Goal: Navigation & Orientation: Find specific page/section

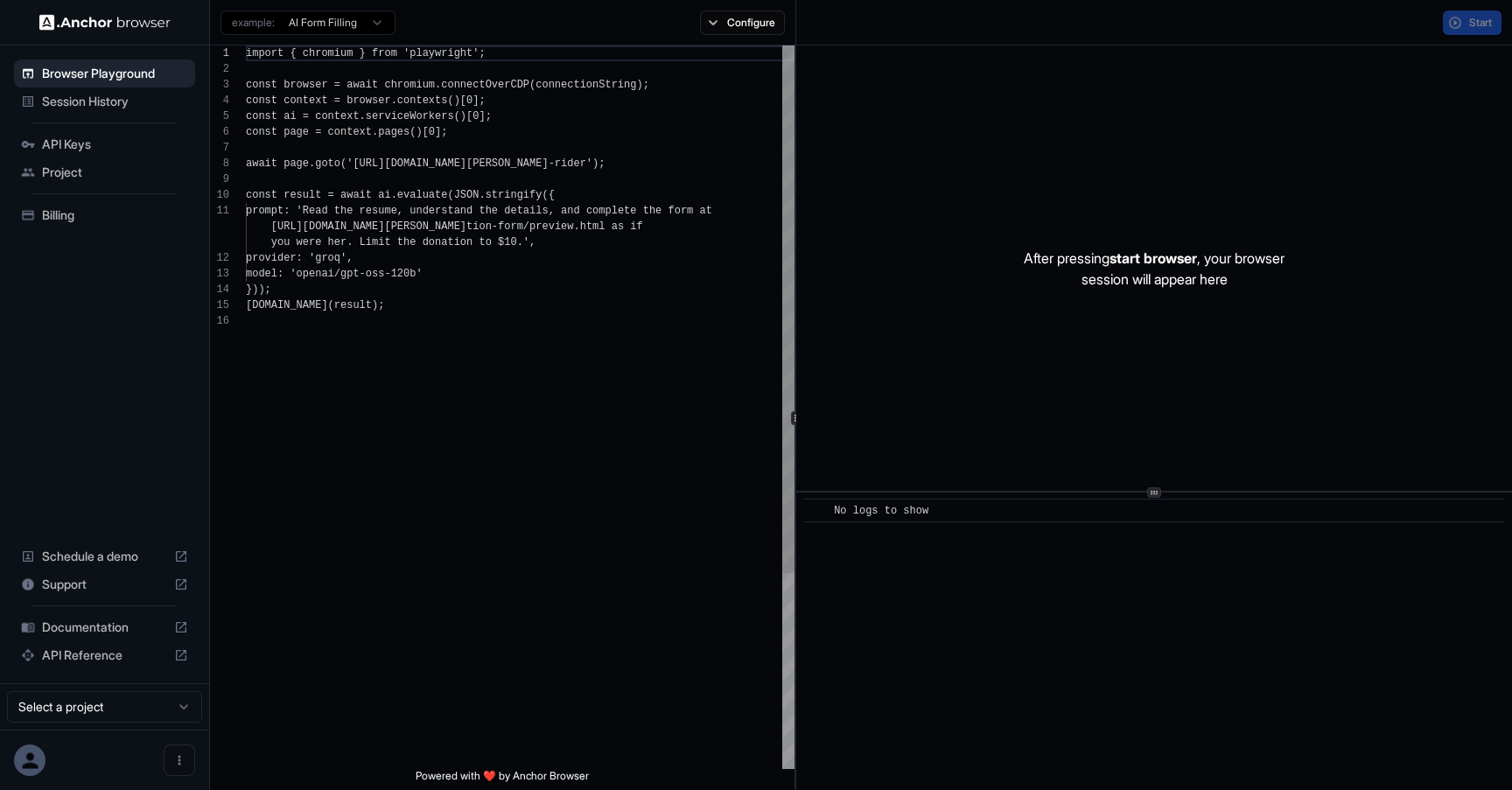
scroll to position [157, 0]
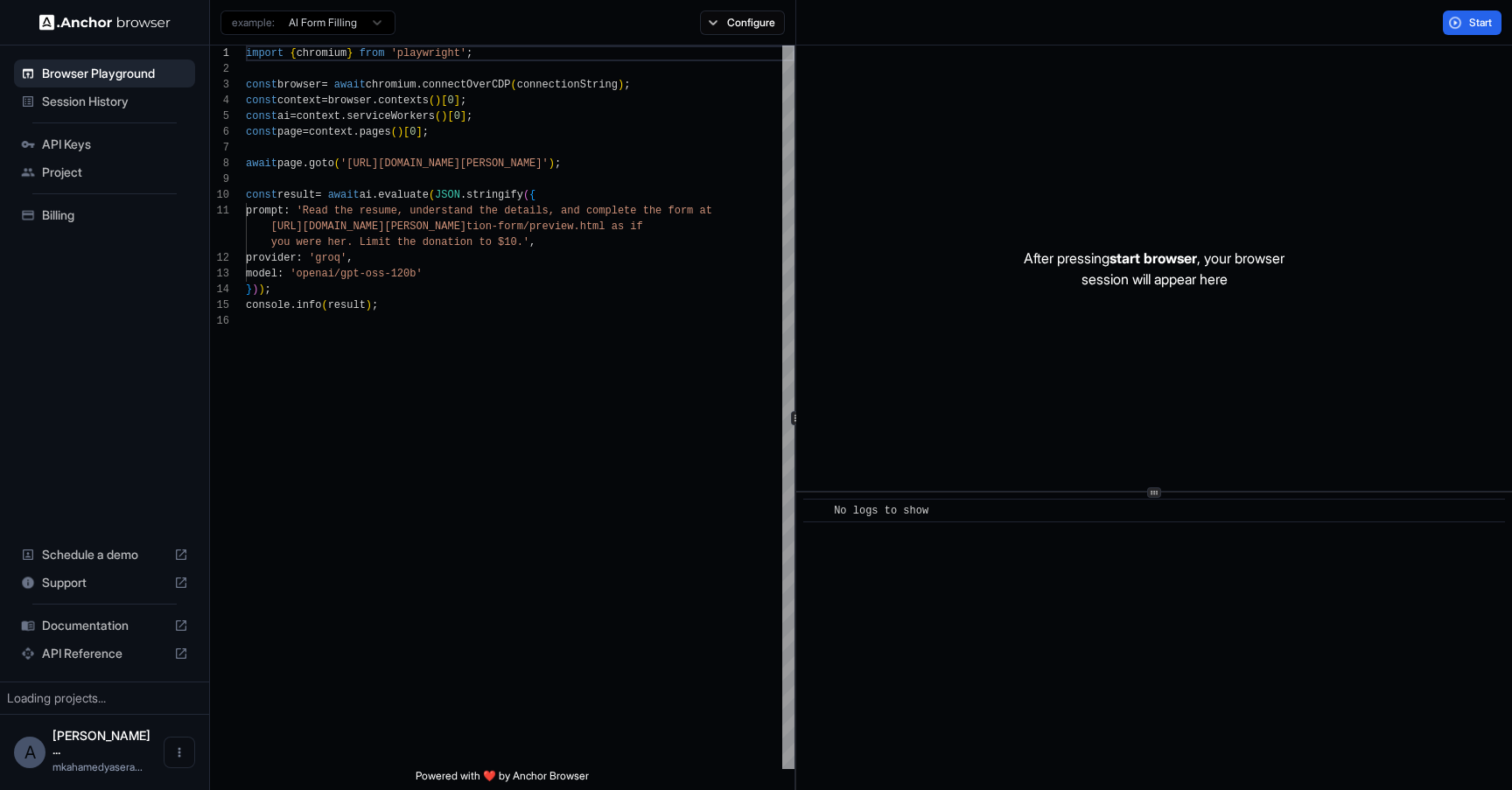
click at [66, 145] on span "API Keys" at bounding box center [115, 144] width 146 height 17
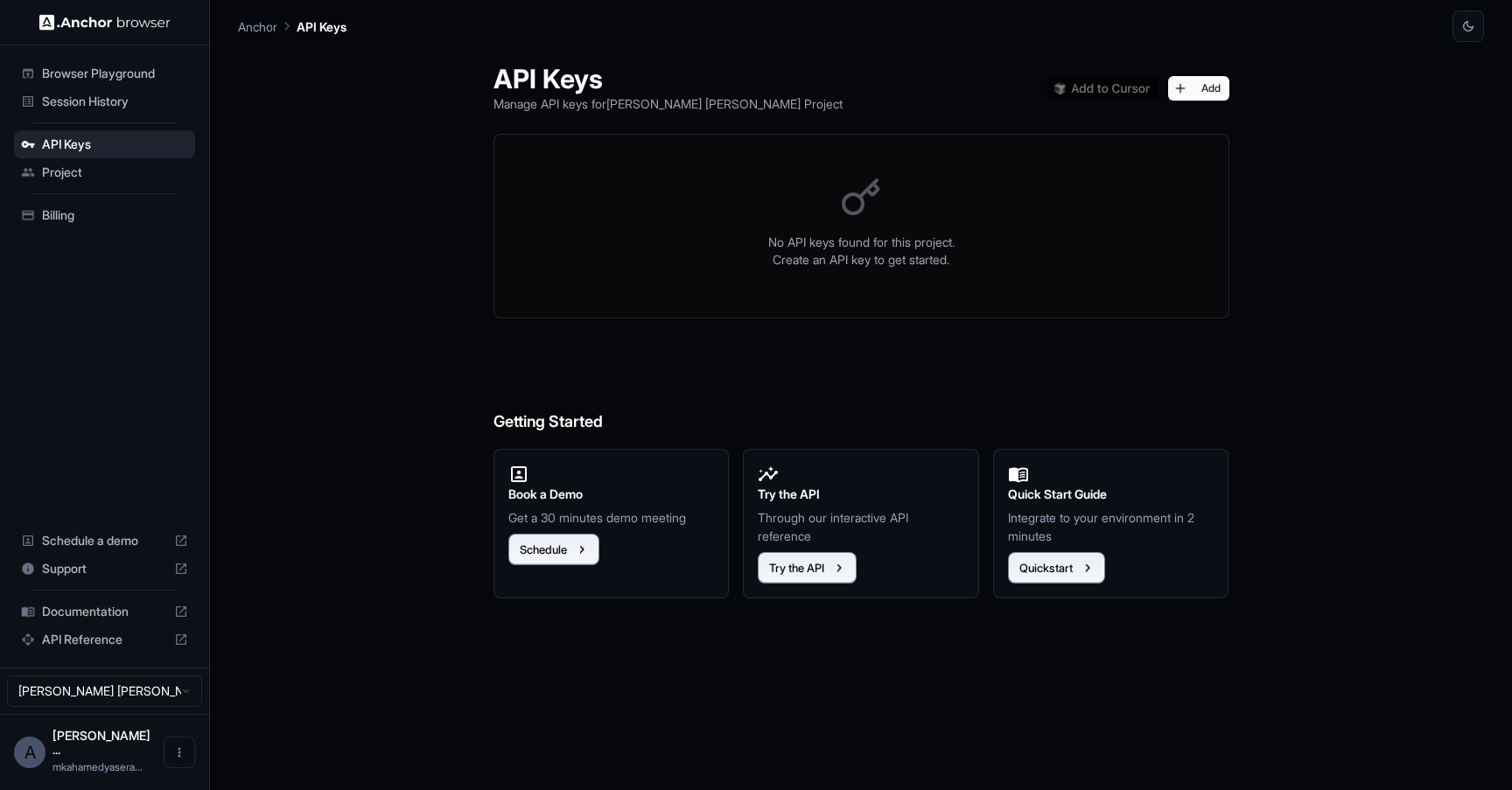
click at [53, 216] on span "Billing" at bounding box center [115, 215] width 146 height 17
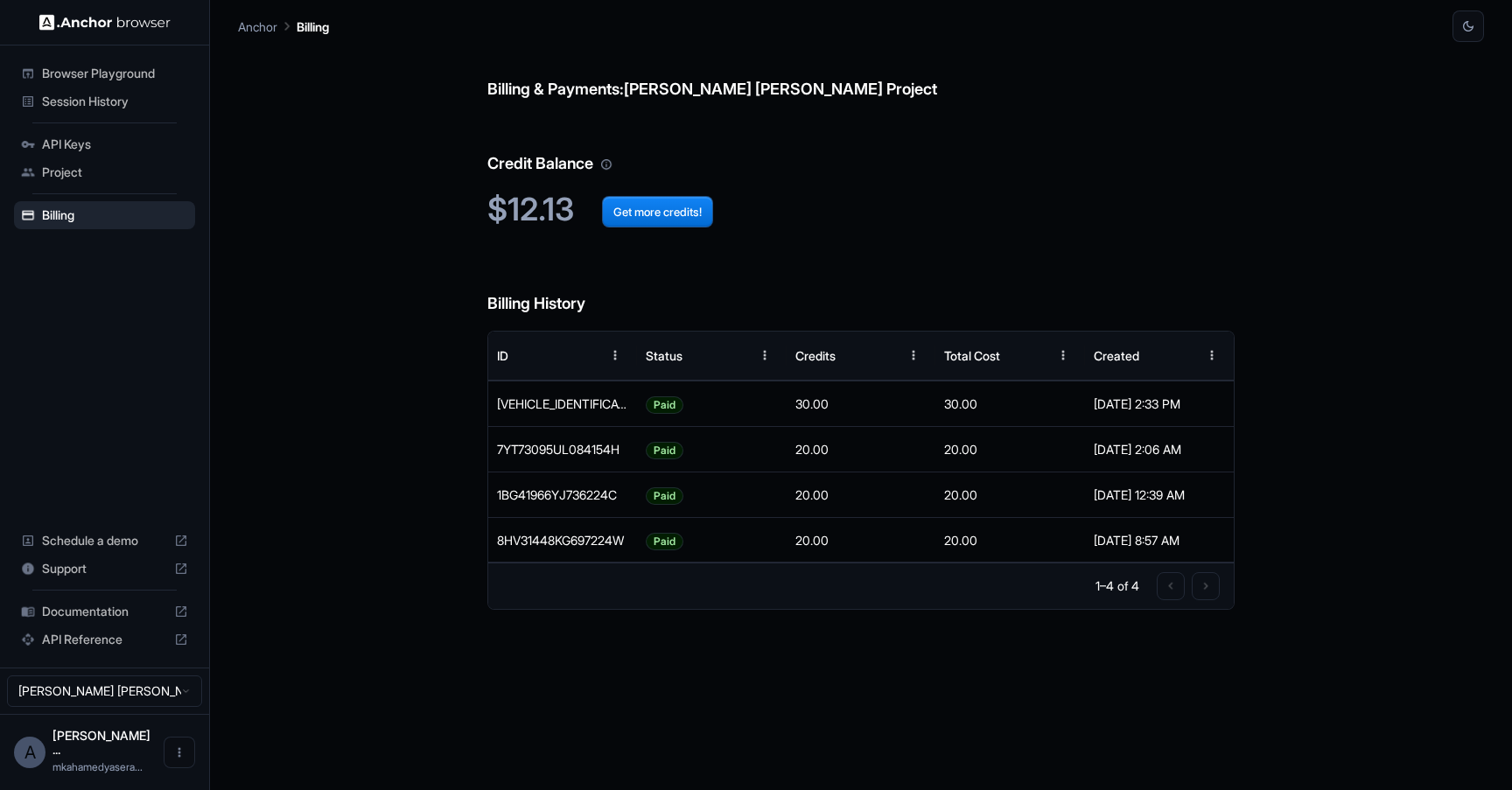
click at [96, 100] on span "Session History" at bounding box center [115, 101] width 146 height 17
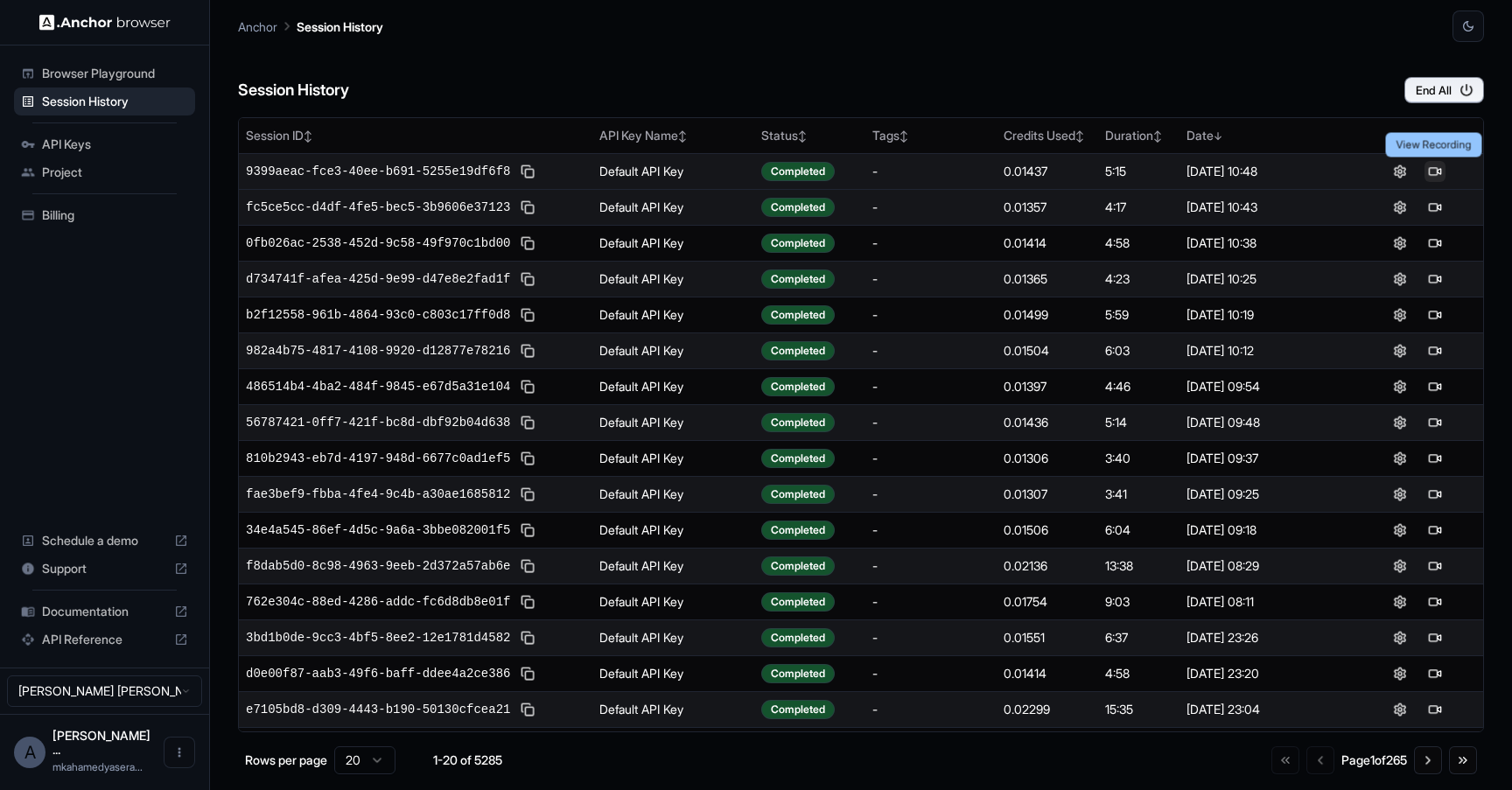
click at [1437, 173] on button at bounding box center [1435, 171] width 21 height 21
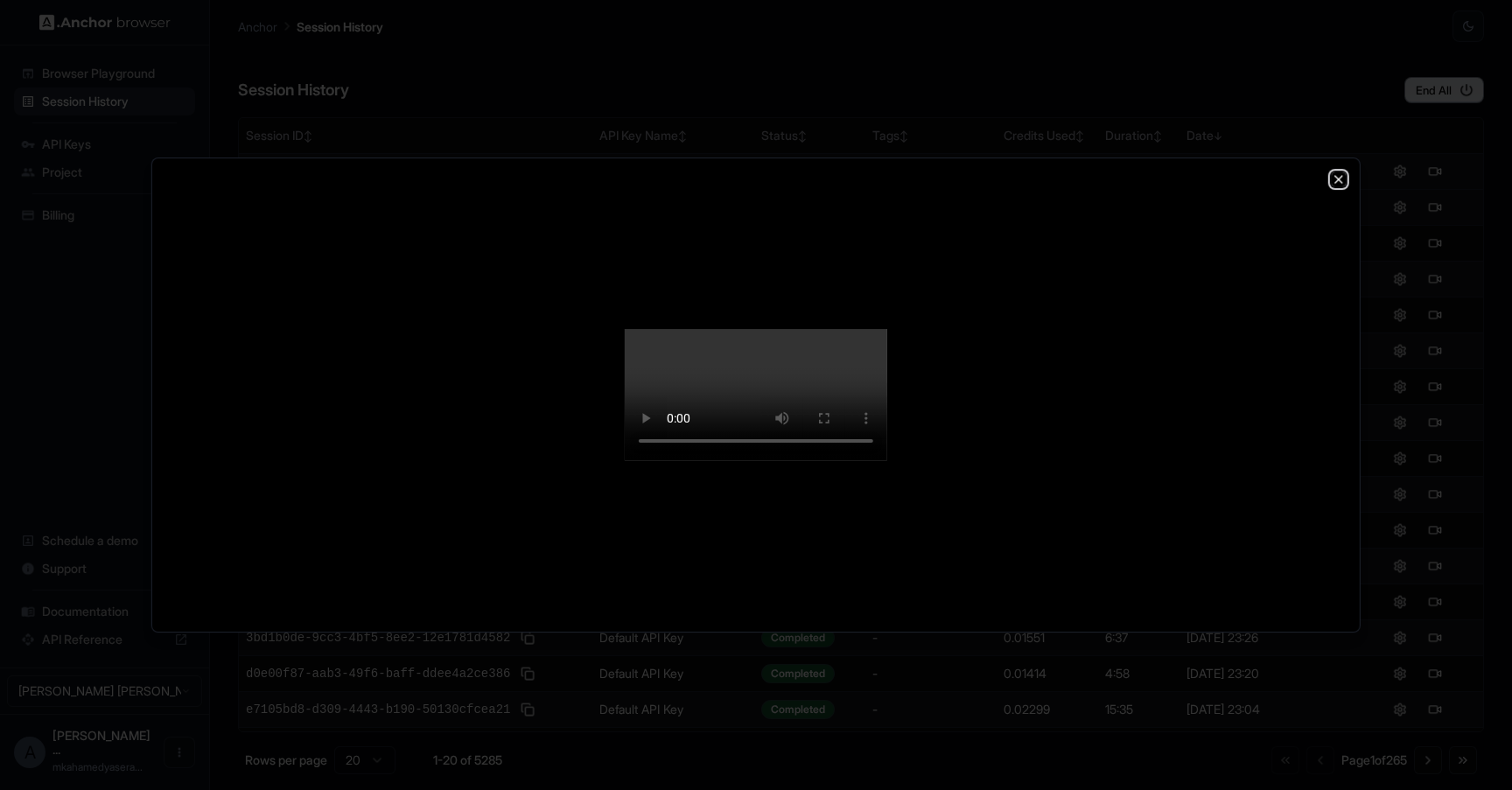
click at [1340, 176] on icon "button" at bounding box center [1339, 180] width 7 height 7
